Goal: Register for event/course

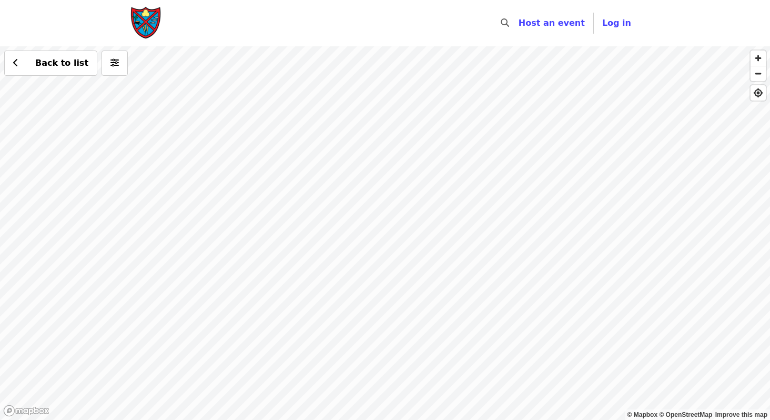
click at [265, 208] on div "Back to list" at bounding box center [385, 232] width 770 height 373
click at [378, 120] on div "Back to list" at bounding box center [385, 232] width 770 height 373
click at [408, 240] on div "Back to list" at bounding box center [385, 232] width 770 height 373
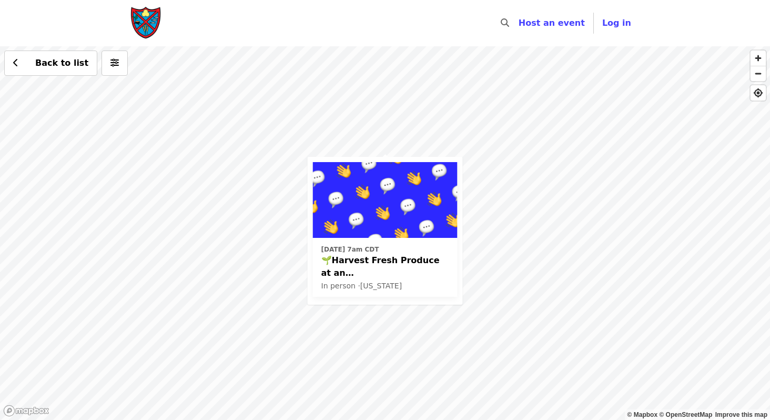
click at [379, 250] on time "[DATE] 7am CDT" at bounding box center [350, 248] width 58 height 9
click at [491, 233] on div "[DATE] 7am CDT 🌱Harvest Fresh Produce at an [GEOGRAPHIC_DATA]! Now weekly! In p…" at bounding box center [385, 232] width 770 height 373
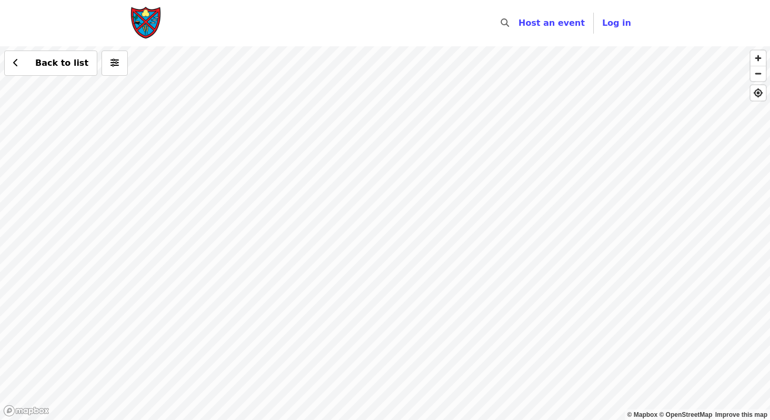
click at [381, 159] on div "Back to list" at bounding box center [385, 232] width 770 height 373
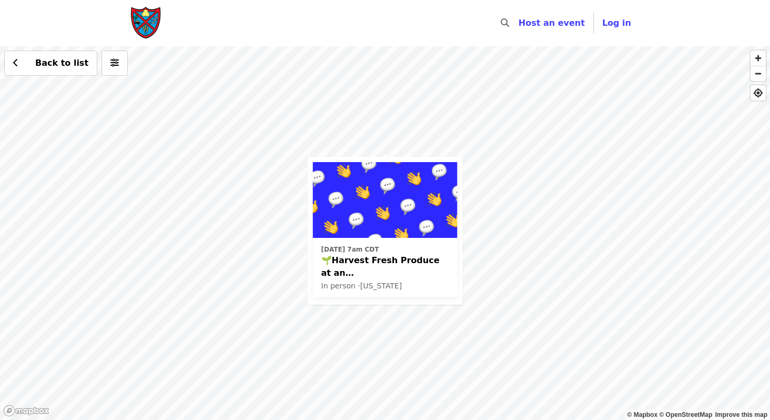
click at [421, 310] on div "[DATE] 7am CDT 🌱Harvest Fresh Produce at an [GEOGRAPHIC_DATA]! Now weekly! In p…" at bounding box center [385, 232] width 770 height 373
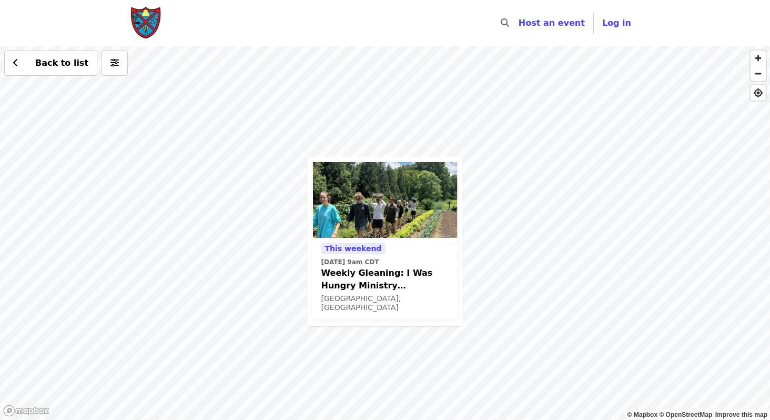
click at [488, 217] on div "This weekend [DATE] 9am CDT Weekly Gleaning: I Was Hungry Ministry ([GEOGRAPHIC…" at bounding box center [385, 232] width 770 height 373
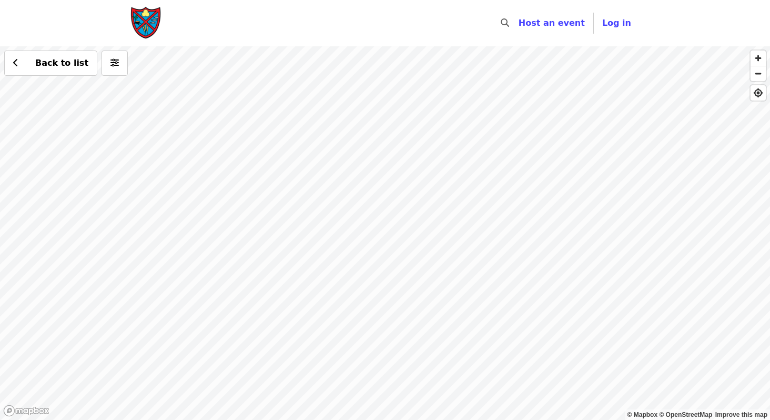
click at [385, 161] on div "Back to list" at bounding box center [385, 232] width 770 height 373
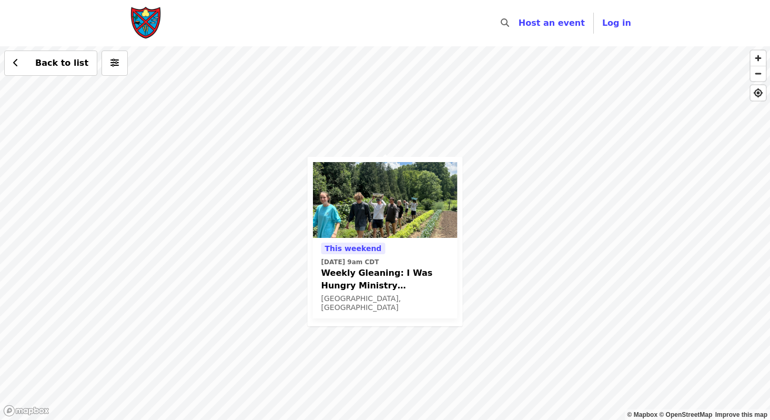
click at [397, 277] on span "Weekly Gleaning: I Was Hungry Ministry ([GEOGRAPHIC_DATA], [GEOGRAPHIC_DATA])" at bounding box center [385, 279] width 128 height 25
